Goal: Information Seeking & Learning: Learn about a topic

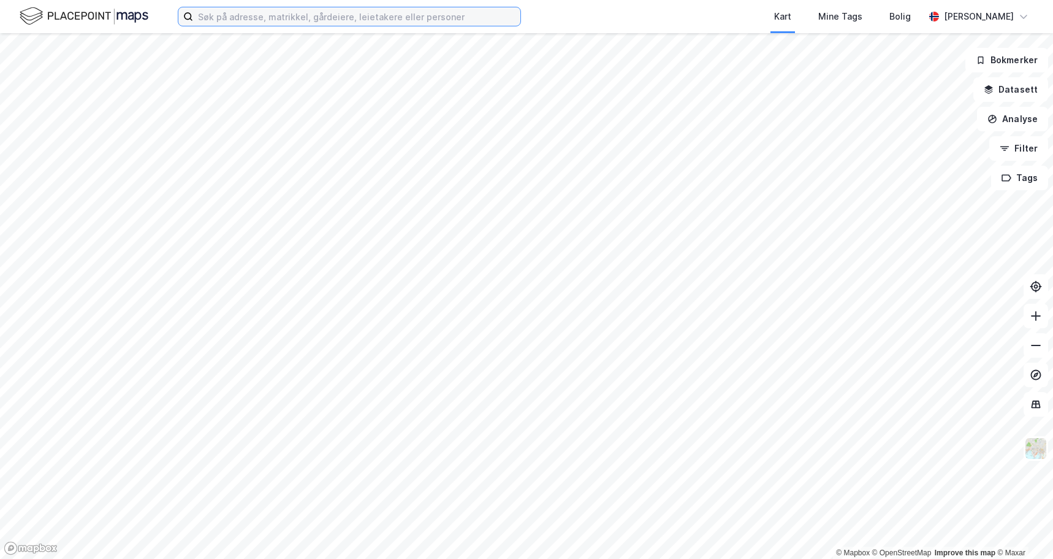
click at [216, 16] on input at bounding box center [356, 16] width 327 height 18
paste input "Spangereidveien 1"
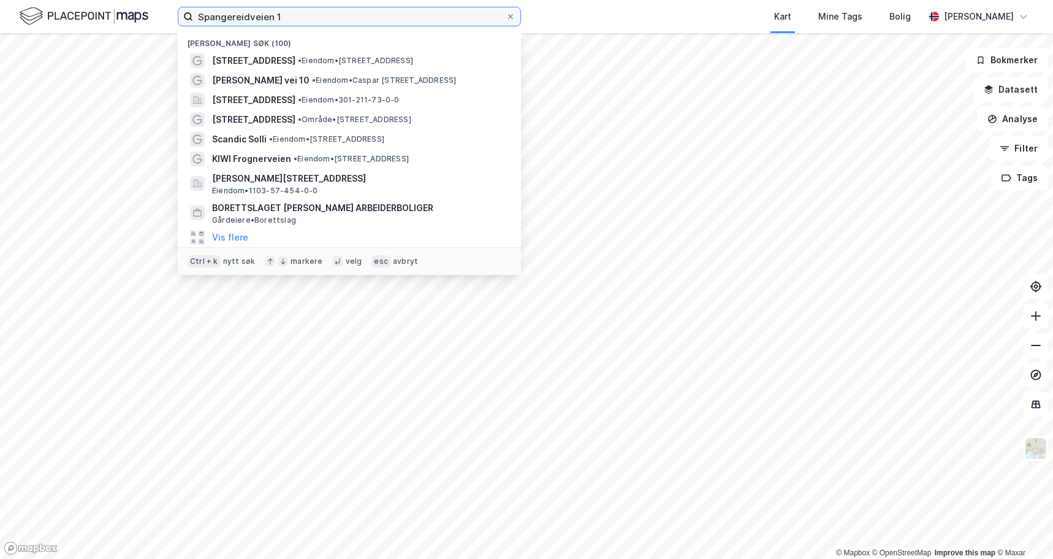
type input "Spangereidveien 1"
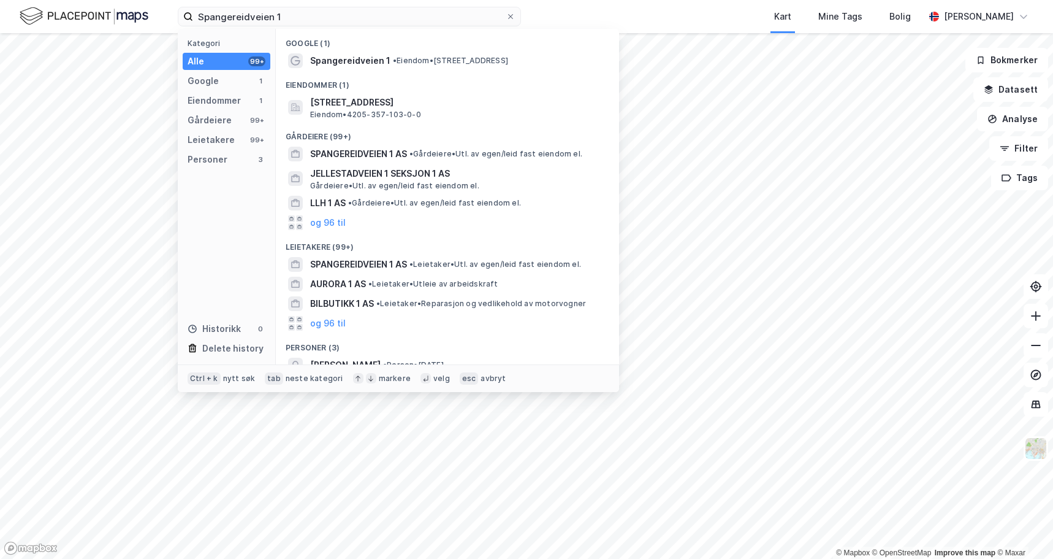
click at [334, 60] on span "Spangereidveien 1" at bounding box center [350, 60] width 80 height 15
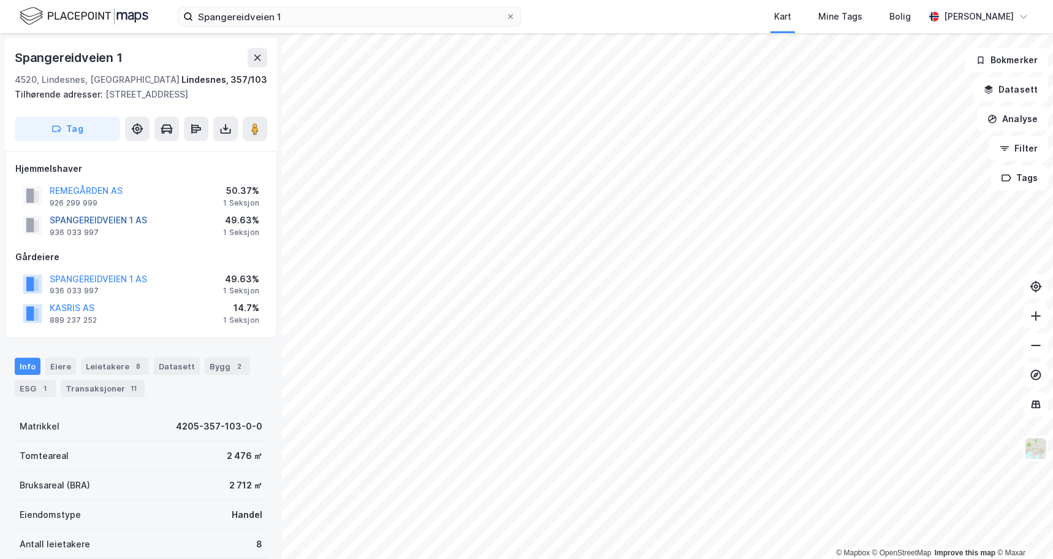
click at [0, 0] on button "SPANGEREIDVEIEN 1 AS" at bounding box center [0, 0] width 0 height 0
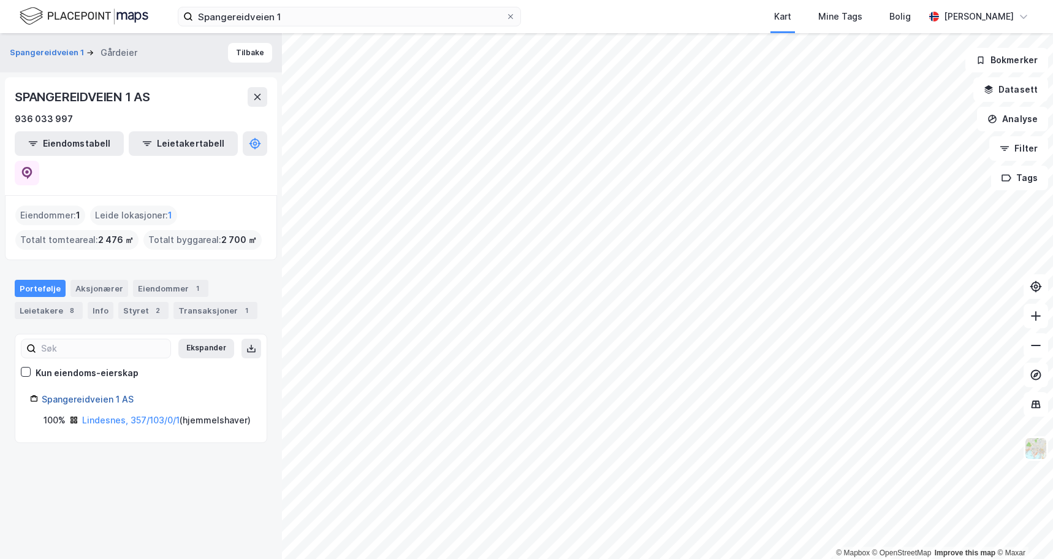
click at [88, 394] on link "Spangereidveien 1 AS" at bounding box center [88, 399] width 92 height 10
click at [29, 170] on icon at bounding box center [27, 172] width 4 height 4
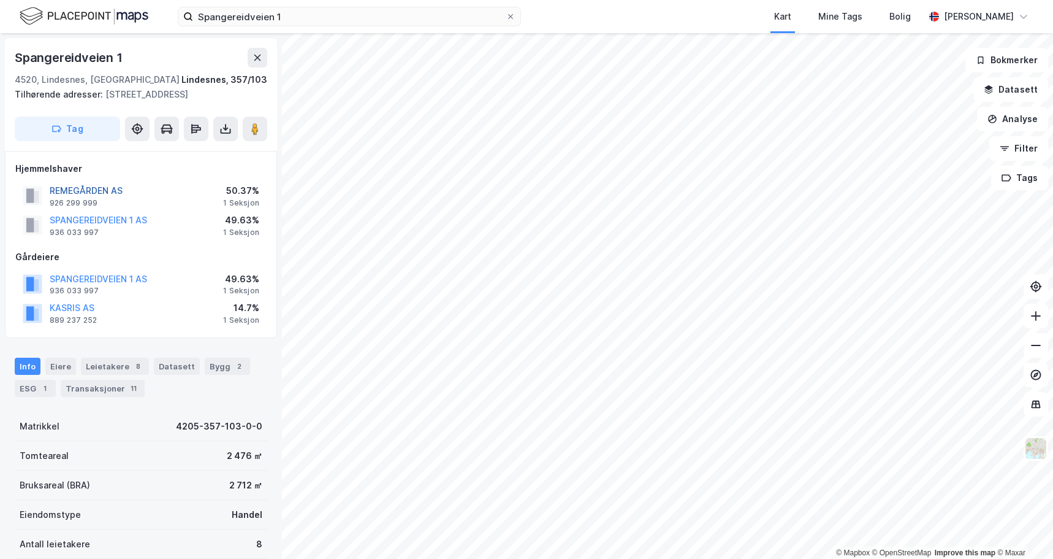
click at [0, 0] on button "REMEGÅRDEN AS" at bounding box center [0, 0] width 0 height 0
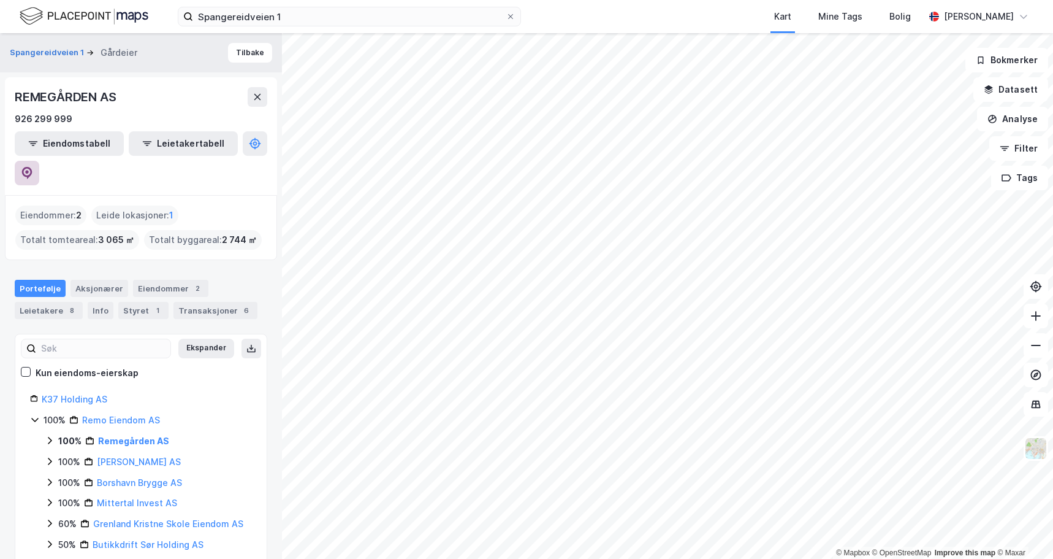
click at [33, 167] on icon at bounding box center [27, 173] width 10 height 12
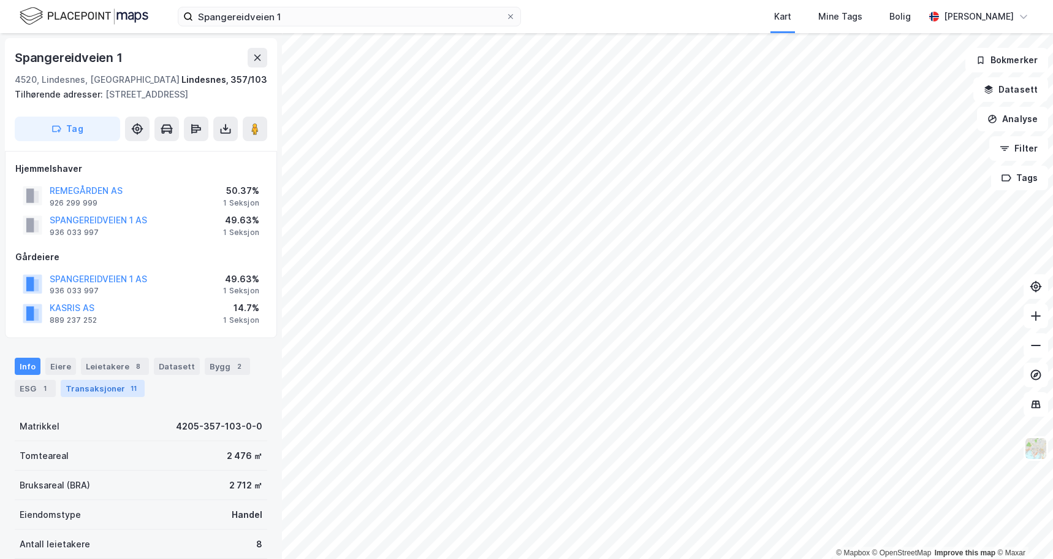
click at [94, 390] on div "Transaksjoner 11" at bounding box center [103, 388] width 84 height 17
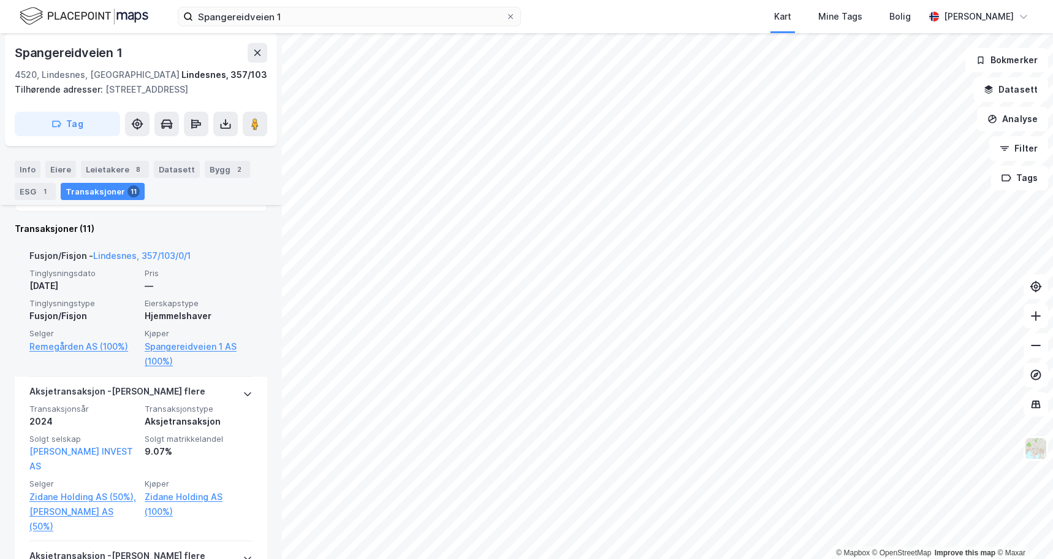
scroll to position [451, 0]
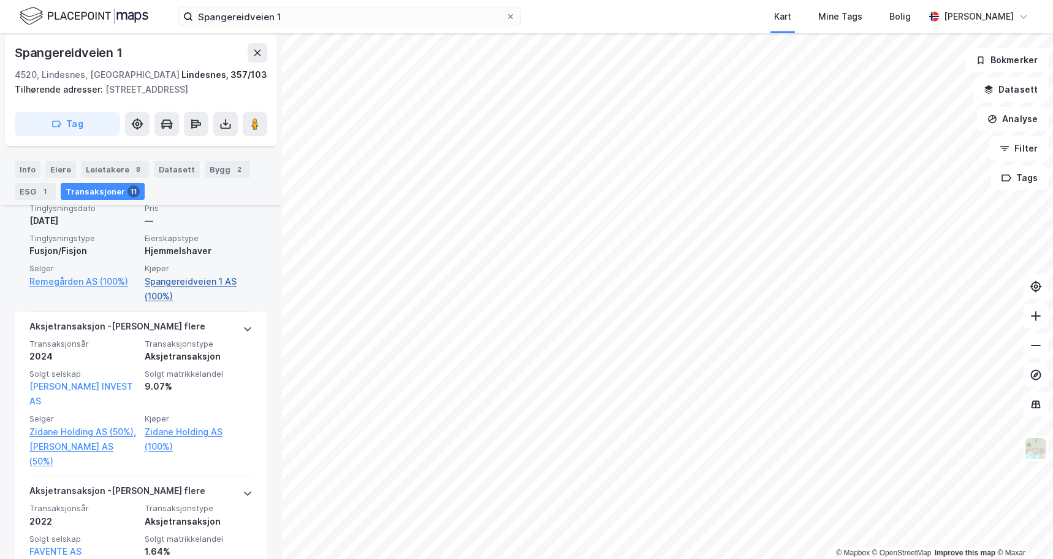
click at [166, 285] on link "Spangereidveien 1 AS (100%)" at bounding box center [199, 288] width 108 height 29
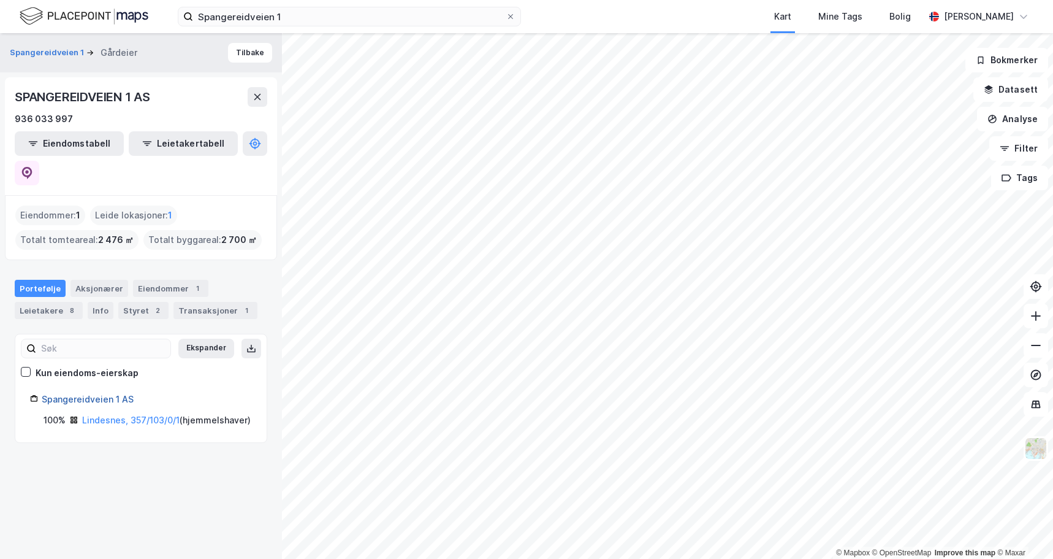
click at [100, 394] on link "Spangereidveien 1 AS" at bounding box center [88, 399] width 92 height 10
click at [107, 394] on link "Spangereidveien 1 AS" at bounding box center [88, 399] width 92 height 10
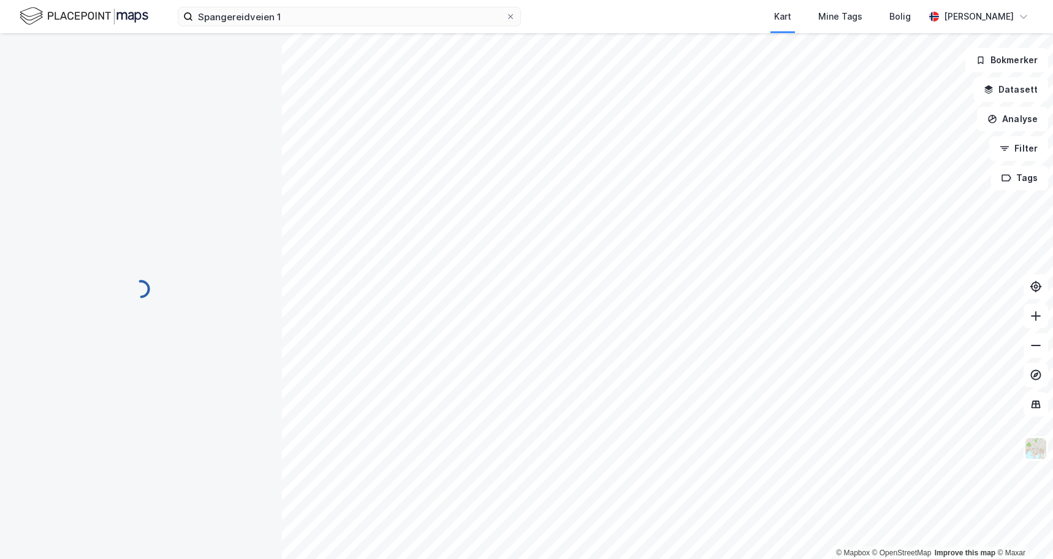
scroll to position [107, 0]
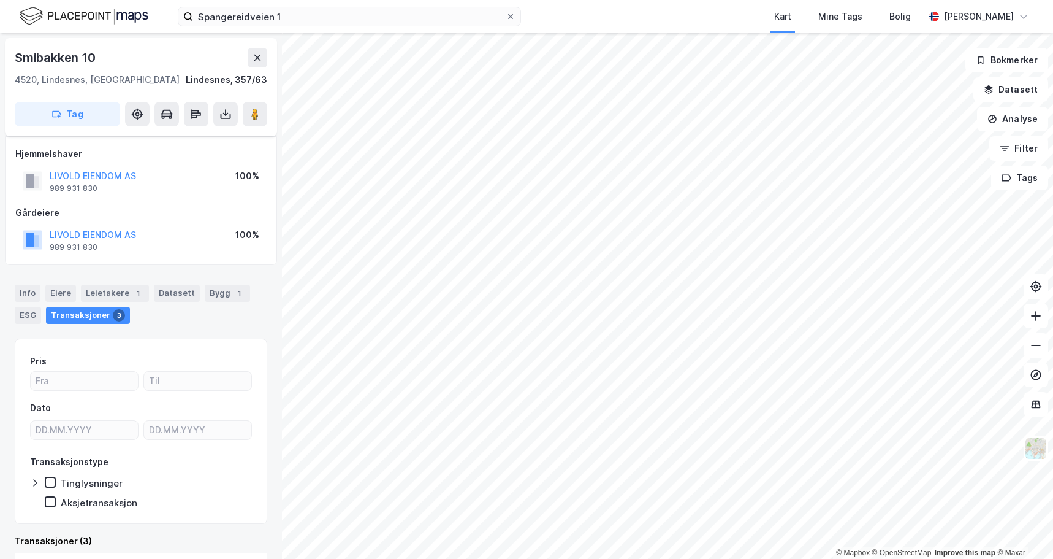
scroll to position [9, 0]
